Goal: Complete application form

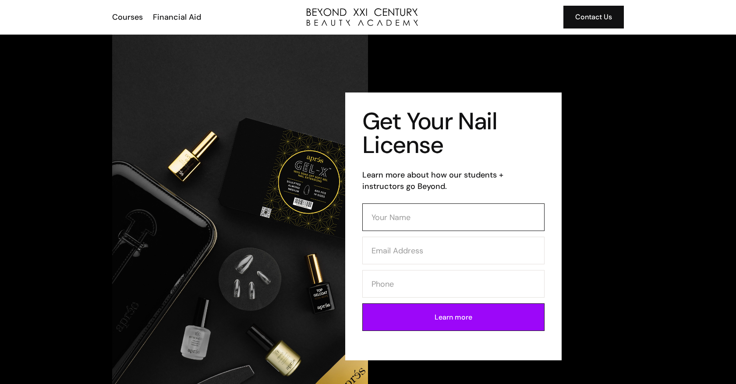
click at [388, 219] on input "Contact Form (Mani)" at bounding box center [453, 217] width 182 height 28
click at [403, 228] on input "miria" at bounding box center [453, 217] width 182 height 28
type input "mirian"
click at [398, 246] on input "Contact Form (Mani)" at bounding box center [453, 251] width 182 height 28
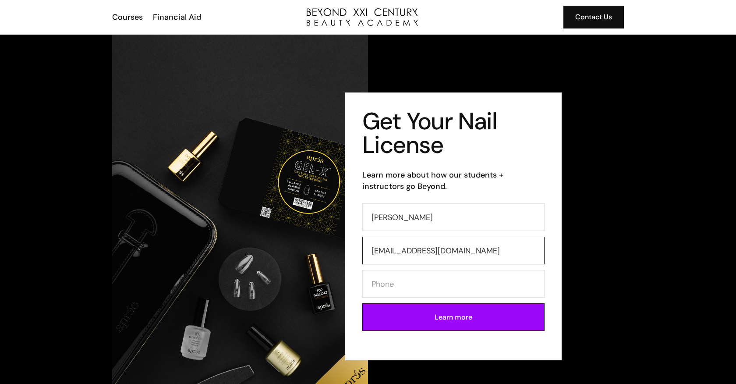
type input "lunatxm16@gmail.com"
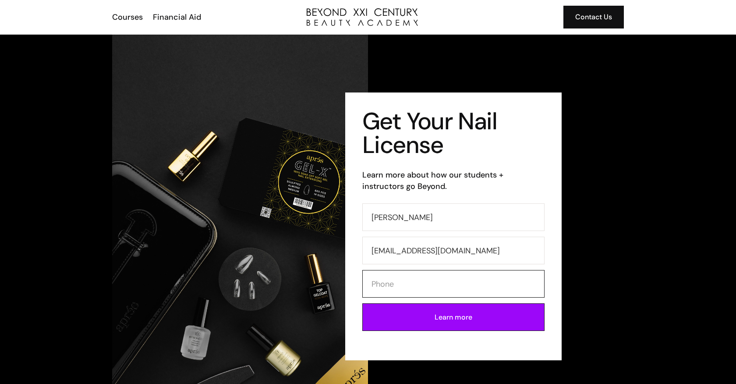
click at [404, 281] on input "Contact Form (Mani)" at bounding box center [453, 284] width 182 height 28
type input "3235359507"
click at [429, 322] on input "Learn more" at bounding box center [453, 317] width 182 height 28
type input "Please wait..."
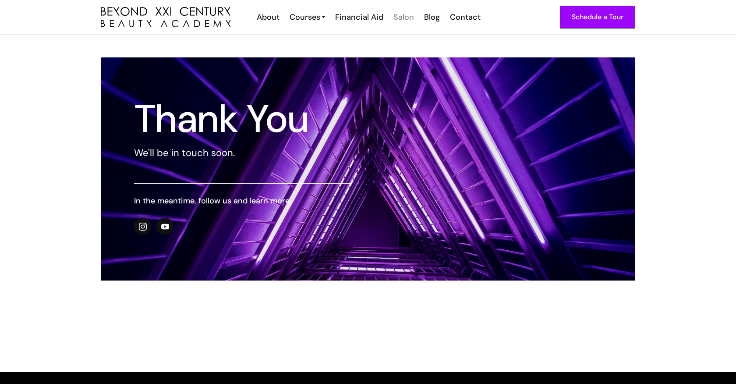
click at [397, 16] on div "Salon" at bounding box center [403, 16] width 21 height 11
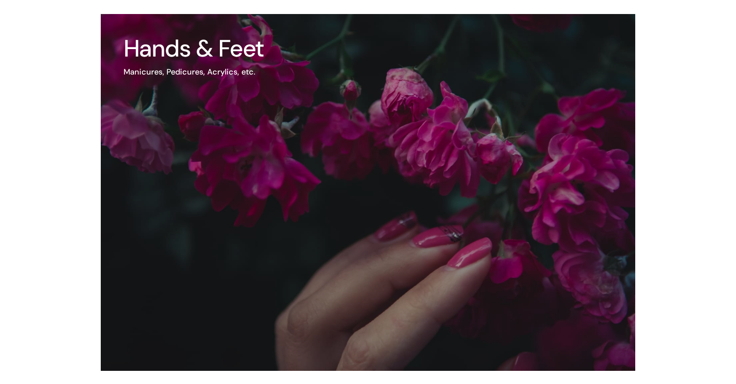
scroll to position [1249, 0]
